Goal: Information Seeking & Learning: Learn about a topic

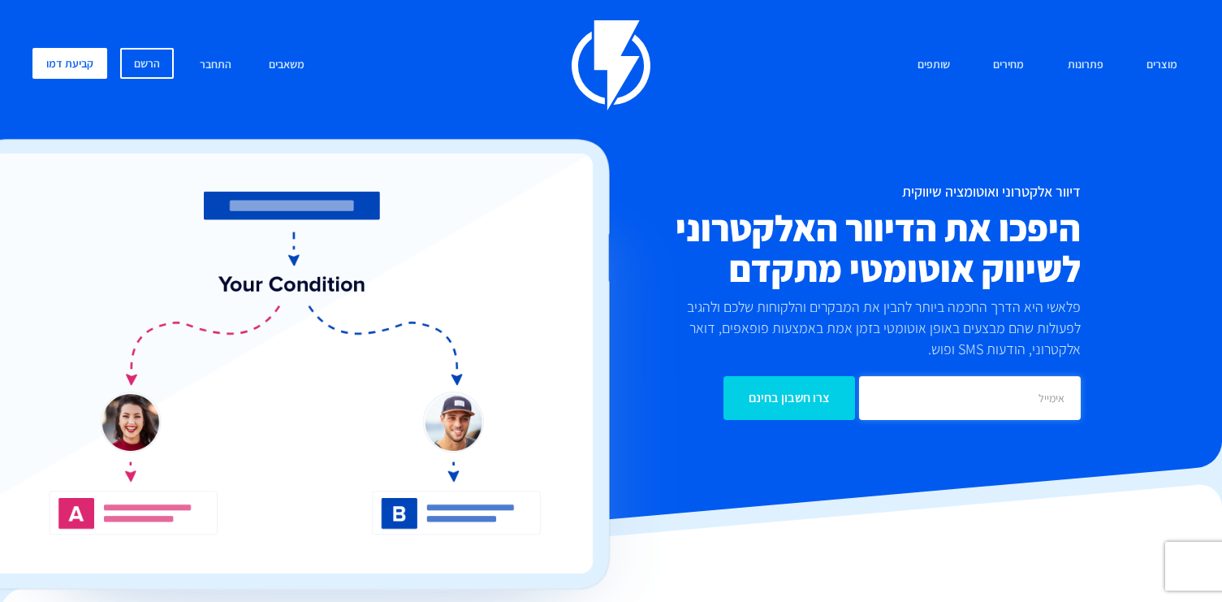
click at [1012, 397] on input "email" at bounding box center [970, 398] width 222 height 44
click at [227, 64] on link "התחבר" at bounding box center [216, 65] width 56 height 35
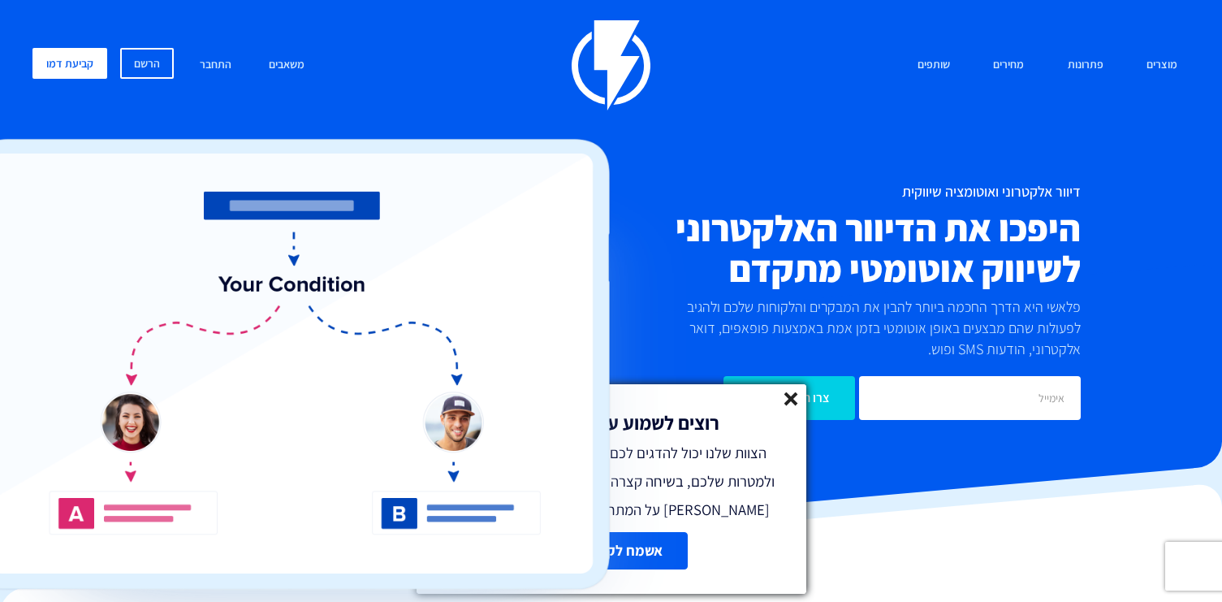
click at [786, 397] on icon at bounding box center [791, 399] width 14 height 14
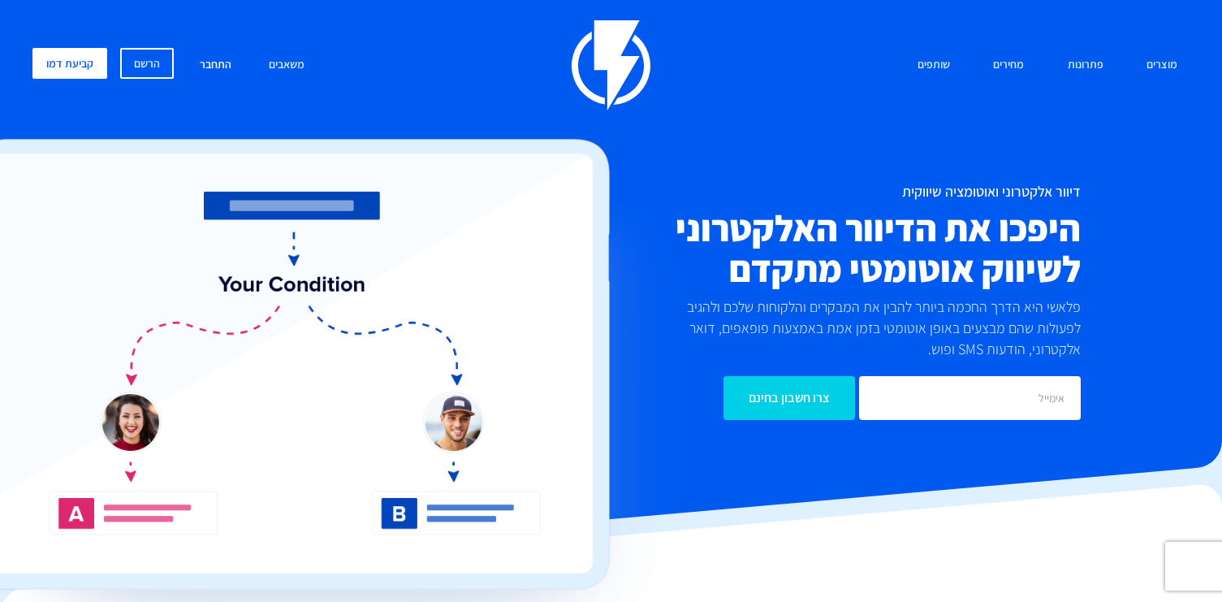
click at [212, 61] on link "התחבר" at bounding box center [216, 65] width 56 height 35
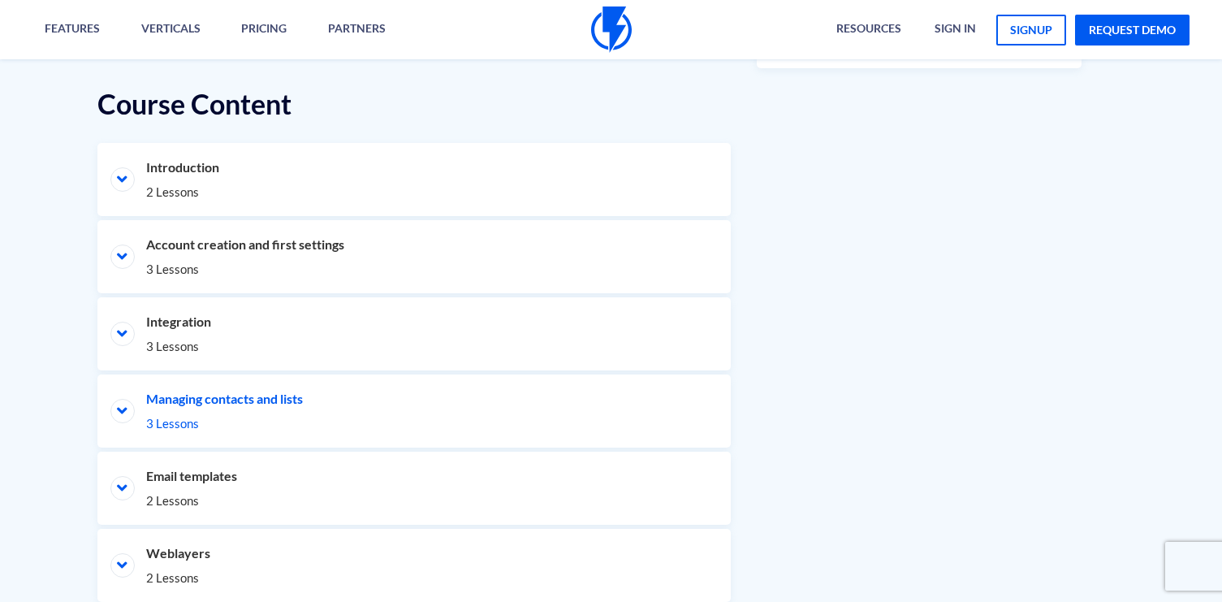
scroll to position [772, 0]
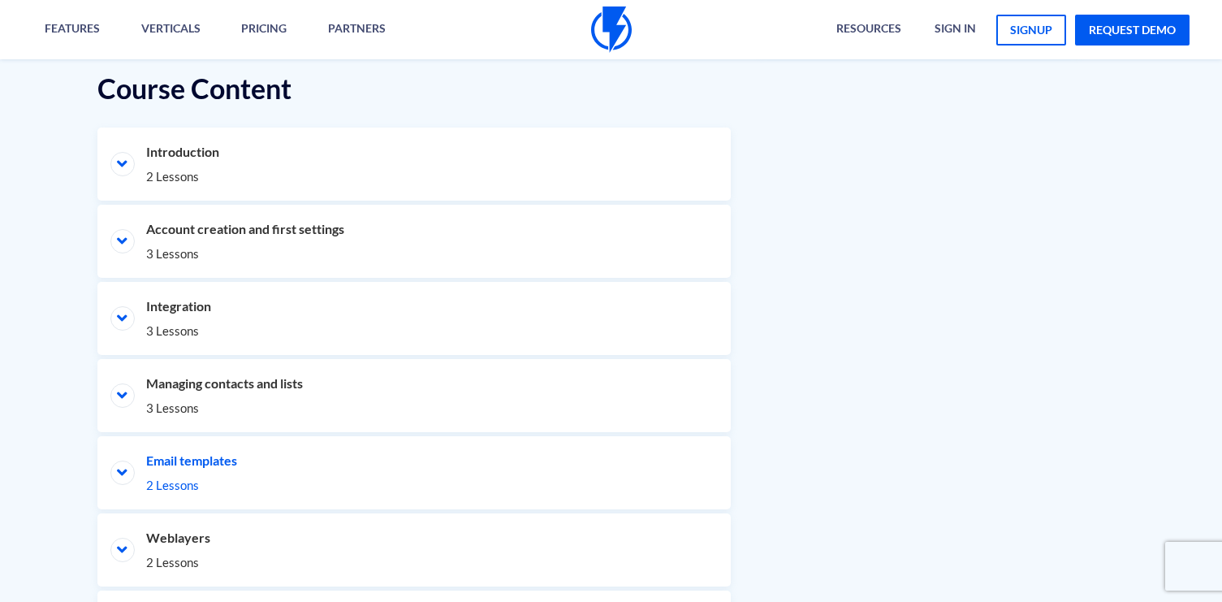
click at [178, 468] on li "Email templates 2 Lessons" at bounding box center [413, 472] width 633 height 73
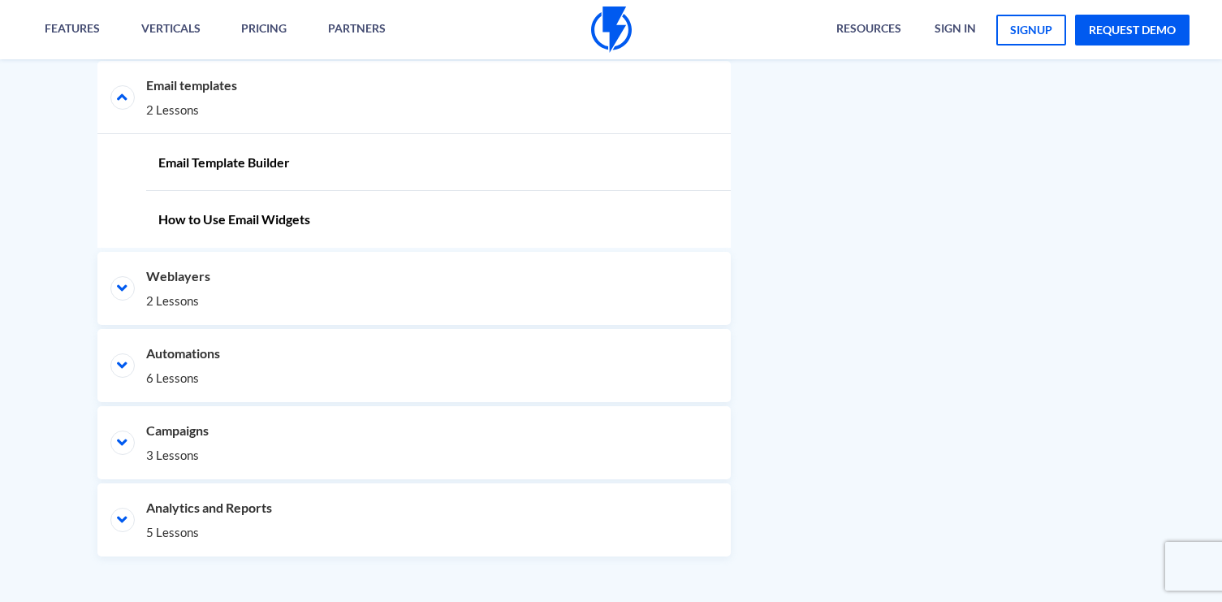
scroll to position [1145, 0]
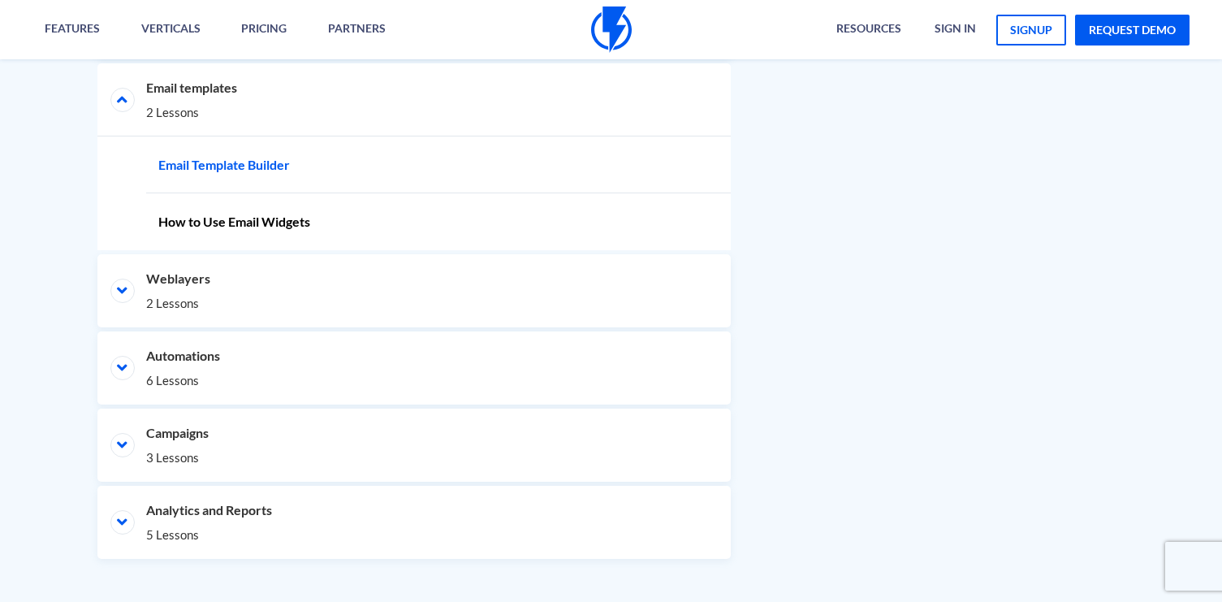
click at [280, 162] on link "Email Template Builder" at bounding box center [438, 164] width 585 height 57
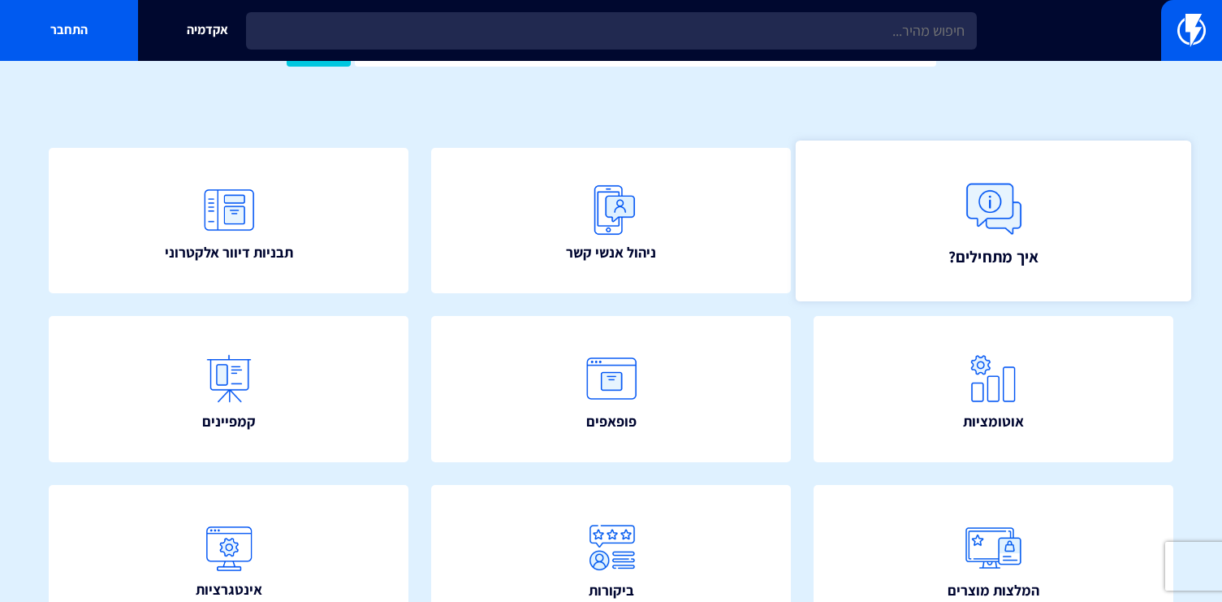
scroll to position [145, 0]
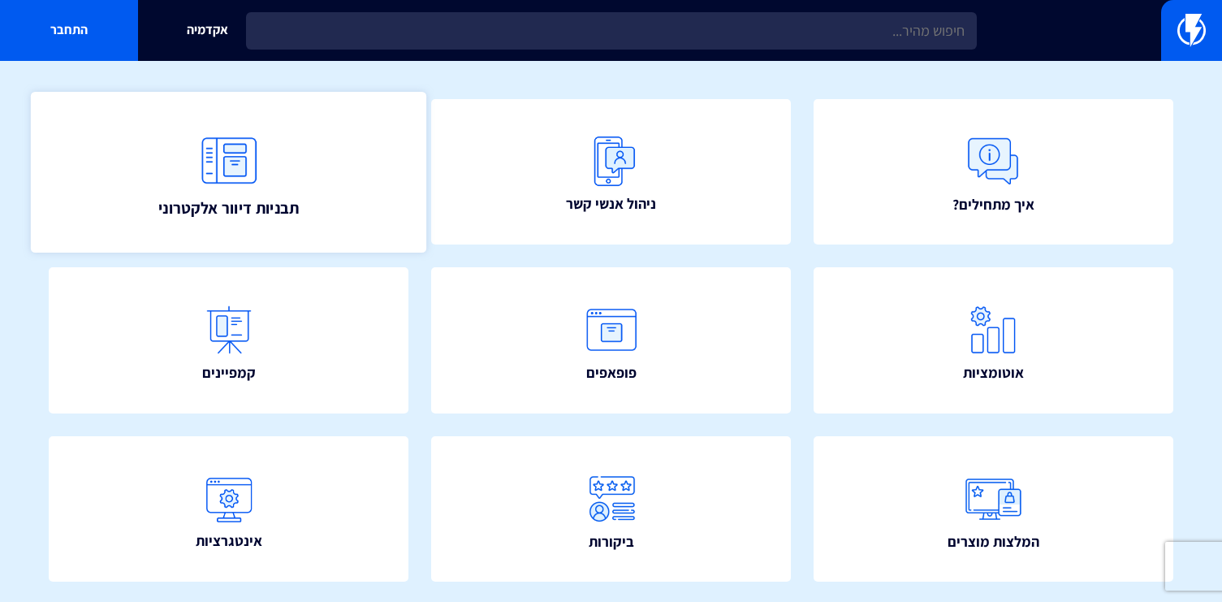
click at [251, 209] on span "תבניות דיוור אלקטרוני" at bounding box center [228, 207] width 141 height 23
